Goal: Information Seeking & Learning: Learn about a topic

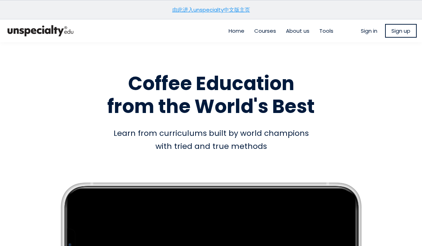
click at [337, 78] on h1 "Coffee Education from the World's Best" at bounding box center [211, 95] width 401 height 46
click at [364, 30] on span "Sign in" at bounding box center [369, 31] width 17 height 8
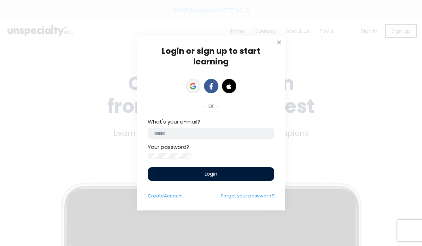
click at [192, 86] on icon at bounding box center [192, 87] width 5 height 2
click at [194, 83] on icon at bounding box center [193, 86] width 6 height 6
click at [191, 84] on icon at bounding box center [193, 86] width 6 height 6
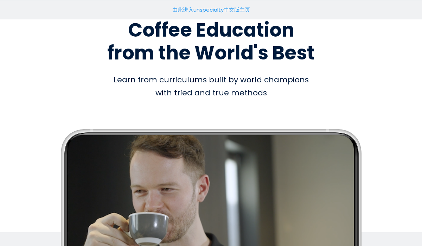
scroll to position [51, 0]
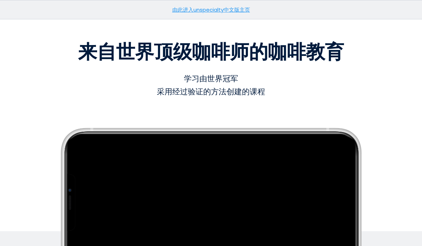
click at [234, 11] on font "由此进入unspecialty中文版主页" at bounding box center [211, 9] width 78 height 7
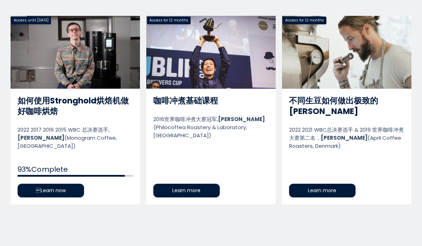
scroll to position [357, 0]
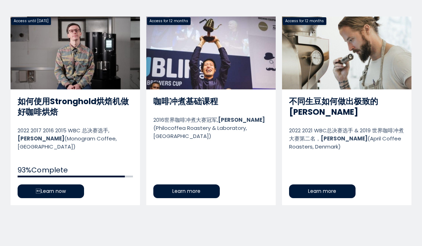
click at [316, 185] on link "不同生豆如何做出极致的浅烘" at bounding box center [346, 111] width 129 height 188
click at [348, 80] on link "不同生豆如何做出极致的浅烘" at bounding box center [346, 111] width 129 height 188
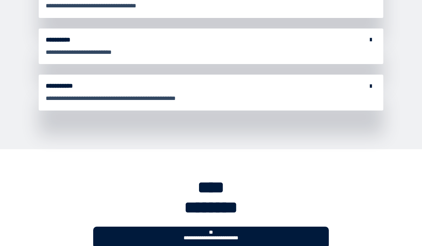
scroll to position [3252, 0]
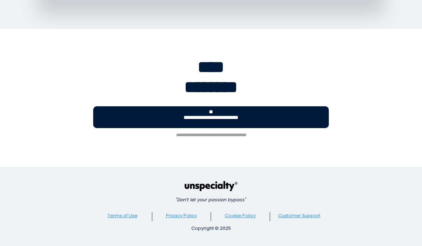
click at [297, 122] on button "**********" at bounding box center [210, 117] width 235 height 22
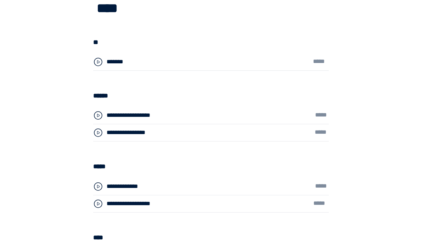
scroll to position [1730, 0]
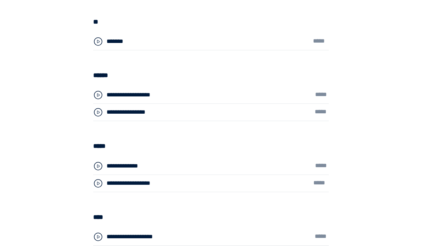
click at [148, 114] on div "**********" at bounding box center [145, 112] width 79 height 9
click at [97, 94] on icon at bounding box center [98, 94] width 2 height 3
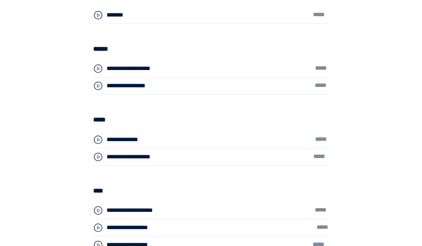
scroll to position [1775, 0]
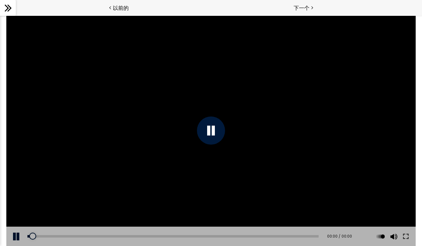
click at [214, 134] on div at bounding box center [211, 130] width 28 height 28
click at [163, 158] on div at bounding box center [210, 130] width 409 height 230
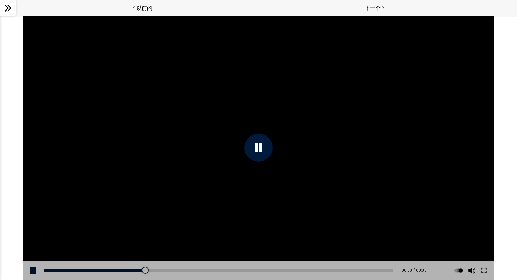
click at [142, 160] on div at bounding box center [258, 147] width 471 height 265
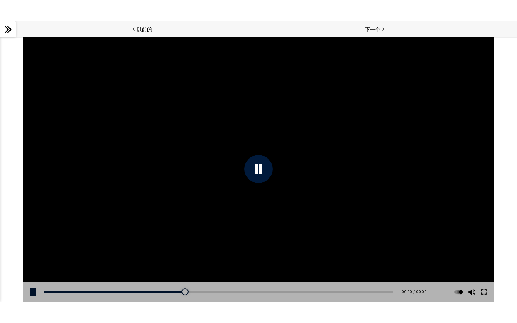
click at [484, 292] on button at bounding box center [483, 292] width 13 height 20
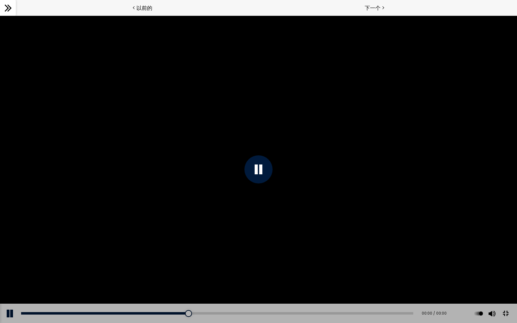
click at [507, 322] on button at bounding box center [505, 314] width 16 height 16
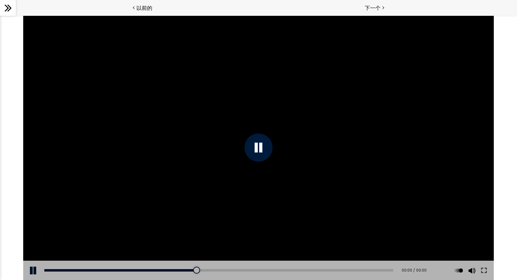
click at [10, 9] on icon at bounding box center [9, 8] width 4 height 7
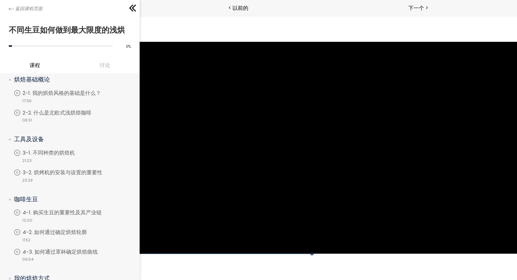
scroll to position [50, 0]
click at [74, 93] on font "2-1. 我的烘焙风格的基础是什么？" at bounding box center [63, 93] width 78 height 7
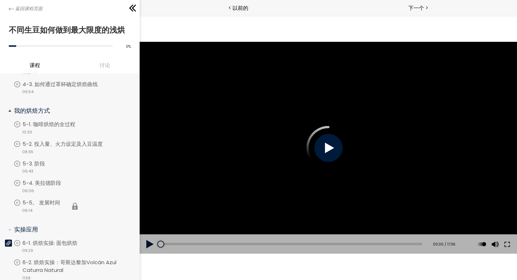
scroll to position [220, 0]
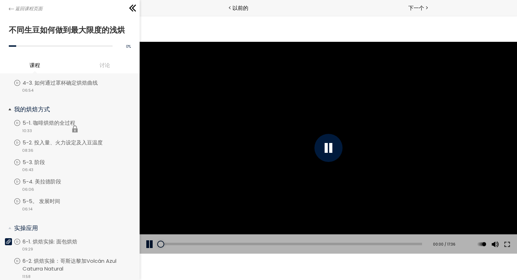
click at [78, 124] on li "您必须完成本单元（5-1.咖啡烘焙的整个过程）才能继续。 5-1. 咖啡烘焙的全过程 视频 10:33" at bounding box center [75, 129] width 122 height 20
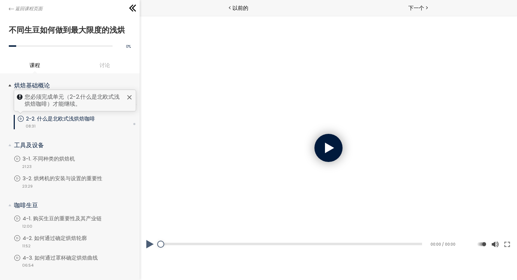
click at [127, 97] on div at bounding box center [130, 98] width 6 height 6
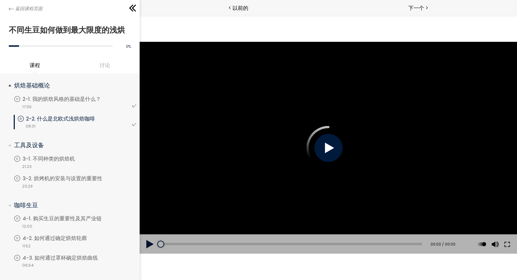
click at [104, 124] on div "视频 08:31" at bounding box center [76, 125] width 119 height 7
click at [92, 163] on div "视频 21:23" at bounding box center [75, 166] width 122 height 7
click at [86, 180] on li "您必须完成本单元（3-2.烘焙机的安装和设置的重要性）才能继续。 3-2. 烘烤机的安装与设置的重要性 视频 23:29" at bounding box center [75, 182] width 122 height 15
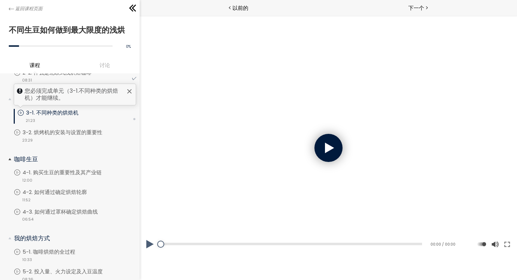
scroll to position [85, 0]
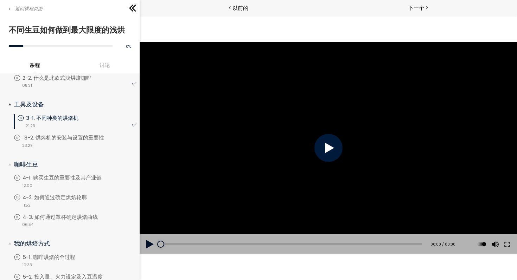
click at [94, 139] on font "3-2. 烘烤机的安装与设置的重要性" at bounding box center [64, 137] width 80 height 7
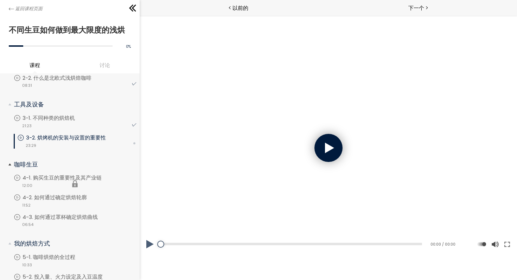
click at [90, 175] on li "您必须完成单元（4-1.购买生豆的重要性及其产业链）才能继续。 4-1. 购买生豆的重要性及其产业链 视频 12:00" at bounding box center [75, 184] width 122 height 20
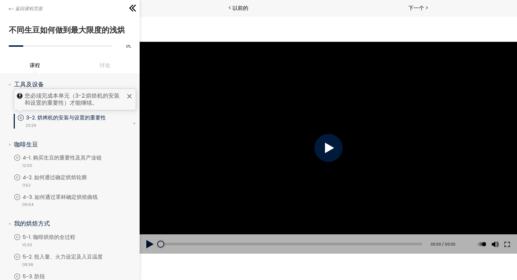
scroll to position [106, 0]
click at [319, 145] on div at bounding box center [328, 148] width 28 height 28
click at [322, 149] on div at bounding box center [328, 148] width 28 height 28
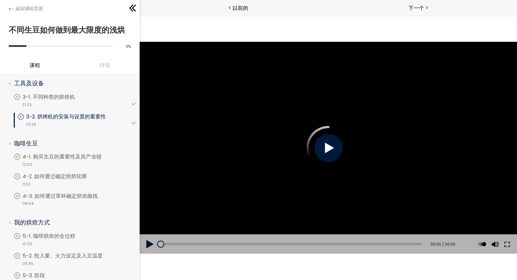
click at [333, 153] on div at bounding box center [328, 148] width 28 height 28
click at [98, 156] on font "4-1. 购买生豆的重要性及其产业链" at bounding box center [63, 156] width 79 height 7
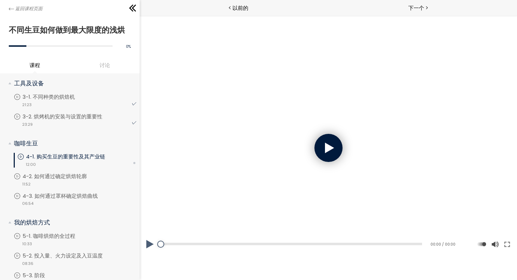
click at [339, 147] on div at bounding box center [328, 148] width 28 height 28
click at [337, 150] on div at bounding box center [328, 148] width 28 height 28
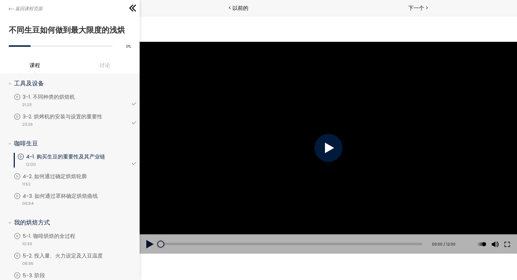
click at [333, 149] on div at bounding box center [328, 148] width 28 height 28
click at [109, 182] on div "视频 11:52" at bounding box center [75, 183] width 122 height 7
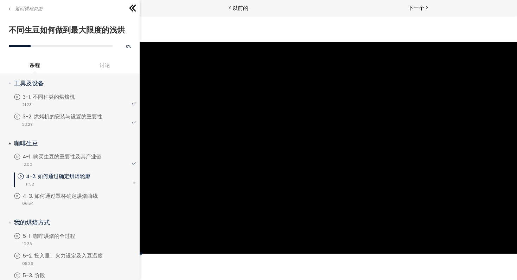
click at [94, 180] on div "视频 11:52" at bounding box center [76, 183] width 119 height 7
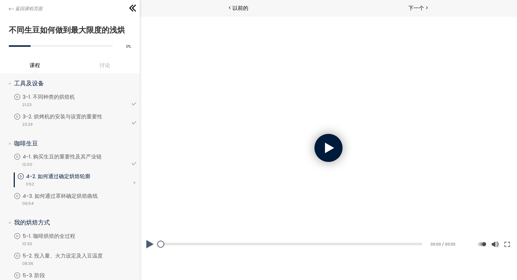
click at [352, 137] on div at bounding box center [327, 148] width 377 height 212
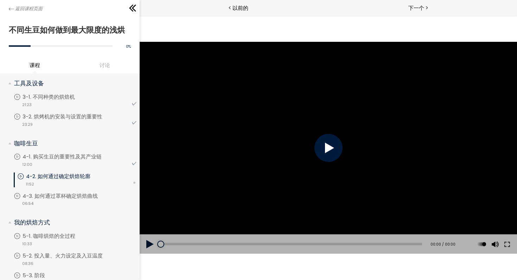
click at [326, 147] on div at bounding box center [328, 148] width 28 height 28
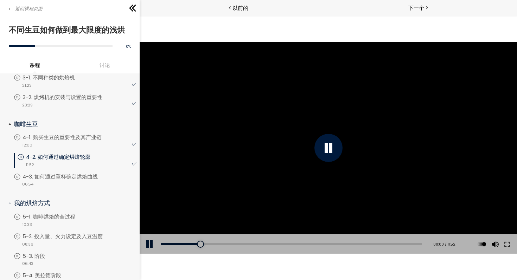
scroll to position [136, 0]
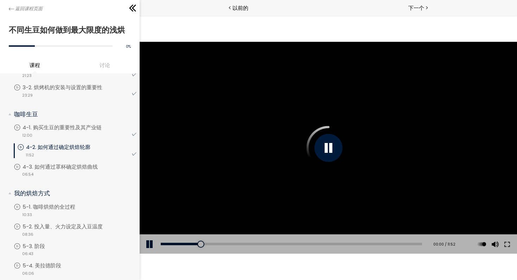
click at [328, 151] on div at bounding box center [328, 148] width 28 height 28
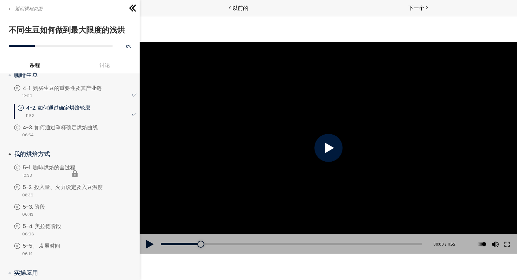
scroll to position [168, 0]
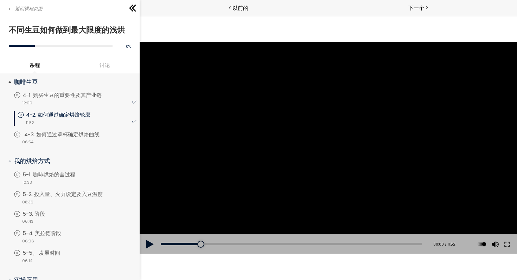
click at [100, 140] on div "视频 06:54" at bounding box center [75, 141] width 122 height 7
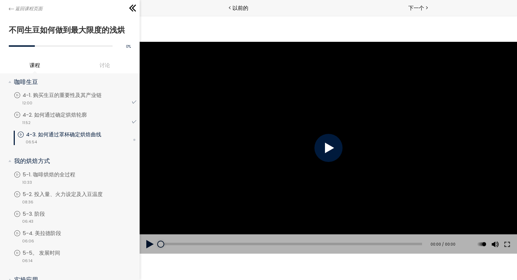
click at [324, 144] on div at bounding box center [328, 148] width 28 height 28
click at [331, 146] on div at bounding box center [328, 148] width 28 height 28
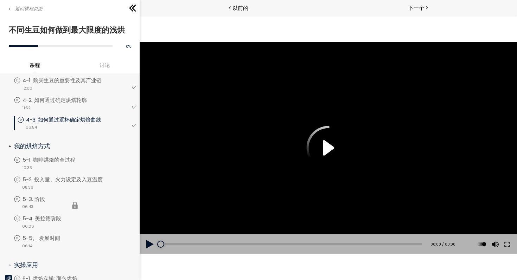
scroll to position [183, 0]
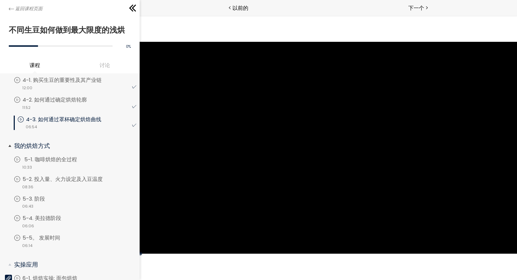
click at [100, 156] on link "5-1. 咖啡烘焙的全过程" at bounding box center [75, 160] width 122 height 8
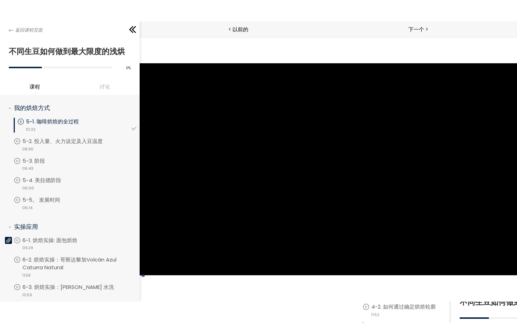
scroll to position [241, 0]
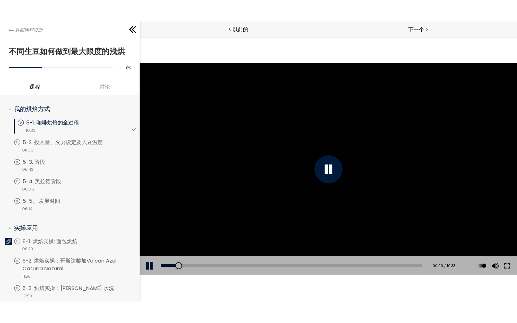
click at [507, 268] on button at bounding box center [506, 266] width 13 height 20
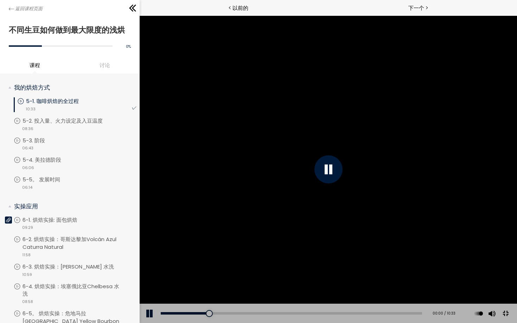
click at [342, 183] on div at bounding box center [328, 169] width 28 height 28
click at [513, 322] on button at bounding box center [505, 314] width 16 height 16
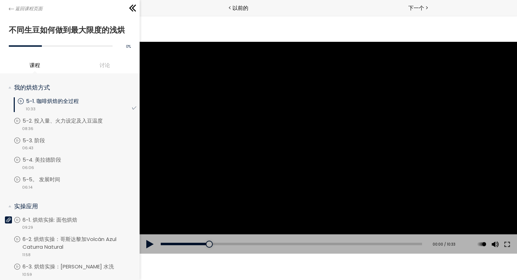
click at [255, 156] on div at bounding box center [327, 148] width 377 height 212
click at [507, 247] on button at bounding box center [506, 244] width 13 height 20
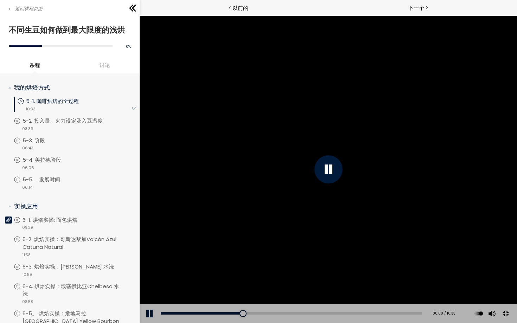
click at [478, 254] on div at bounding box center [327, 168] width 377 height 307
